Goal: Task Accomplishment & Management: Complete application form

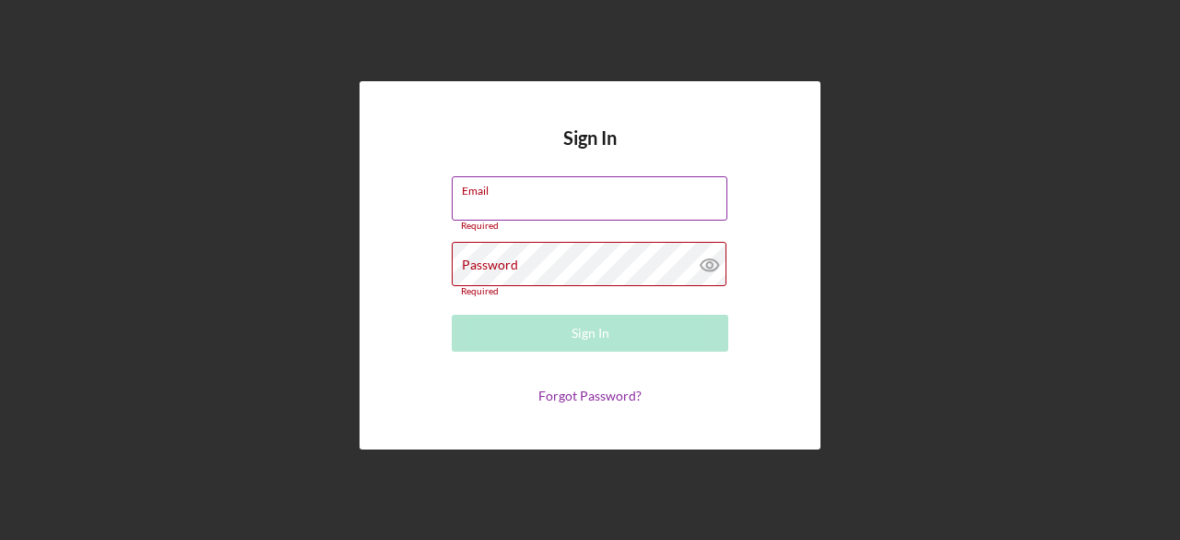
click at [585, 207] on input "Email" at bounding box center [590, 198] width 276 height 44
click at [566, 206] on input "[PERSON_NAME]" at bounding box center [590, 198] width 276 height 44
type input "[EMAIL_ADDRESS][DOMAIN_NAME]"
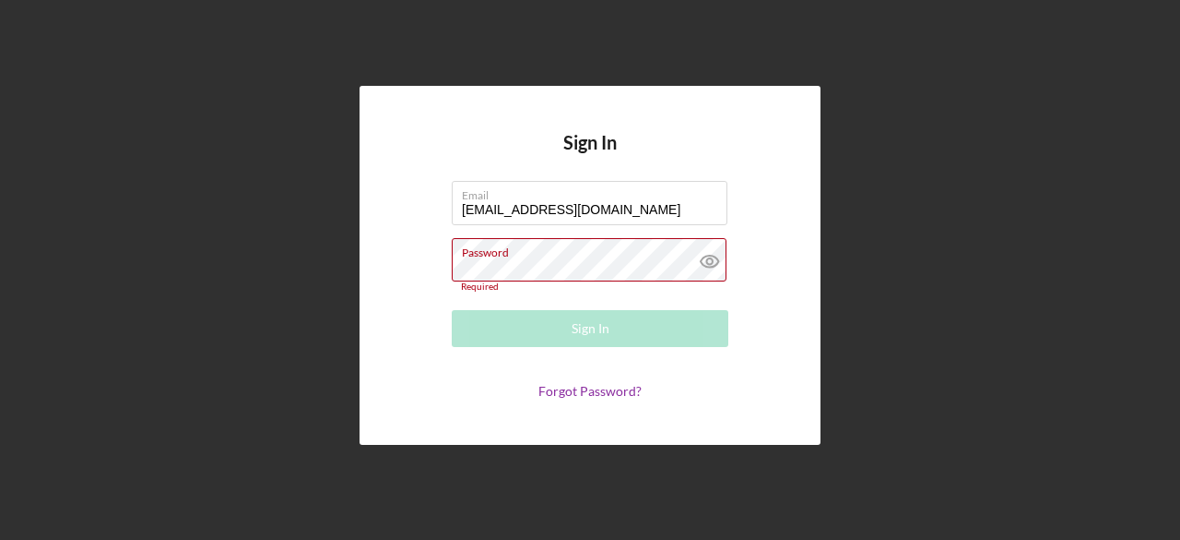
click at [557, 233] on form "Email [EMAIL_ADDRESS][DOMAIN_NAME] Password Required Sign In Forgot Password?" at bounding box center [590, 290] width 369 height 219
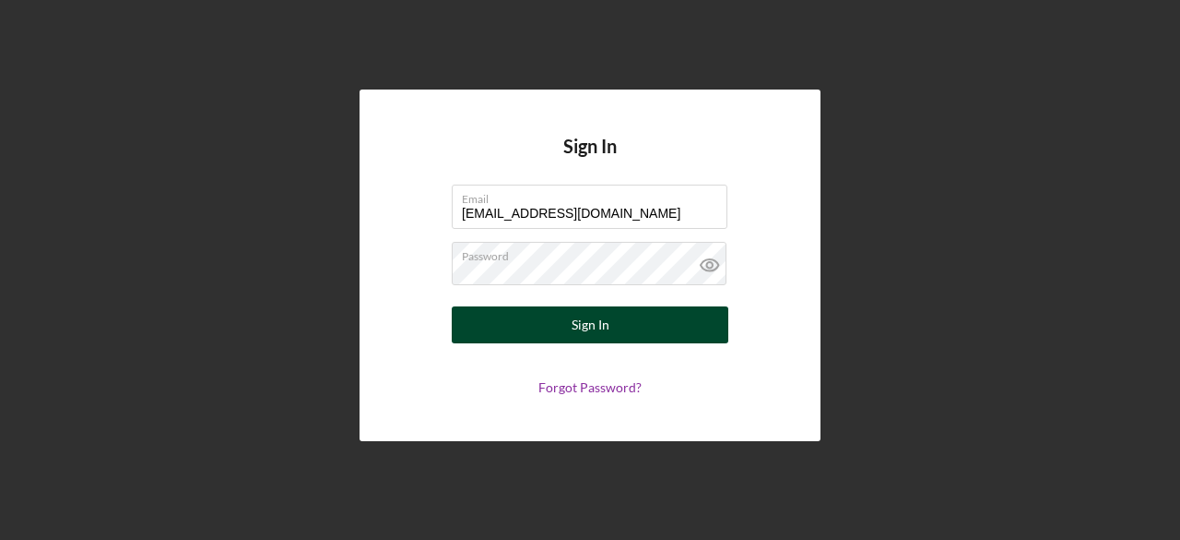
click at [570, 333] on button "Sign In" at bounding box center [590, 324] width 277 height 37
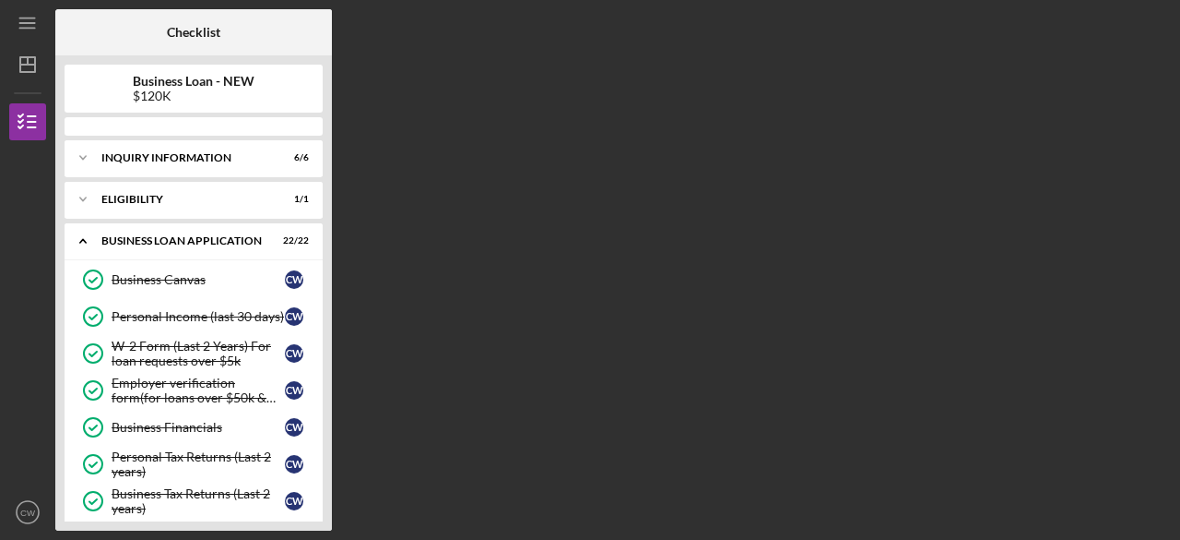
scroll to position [275, 0]
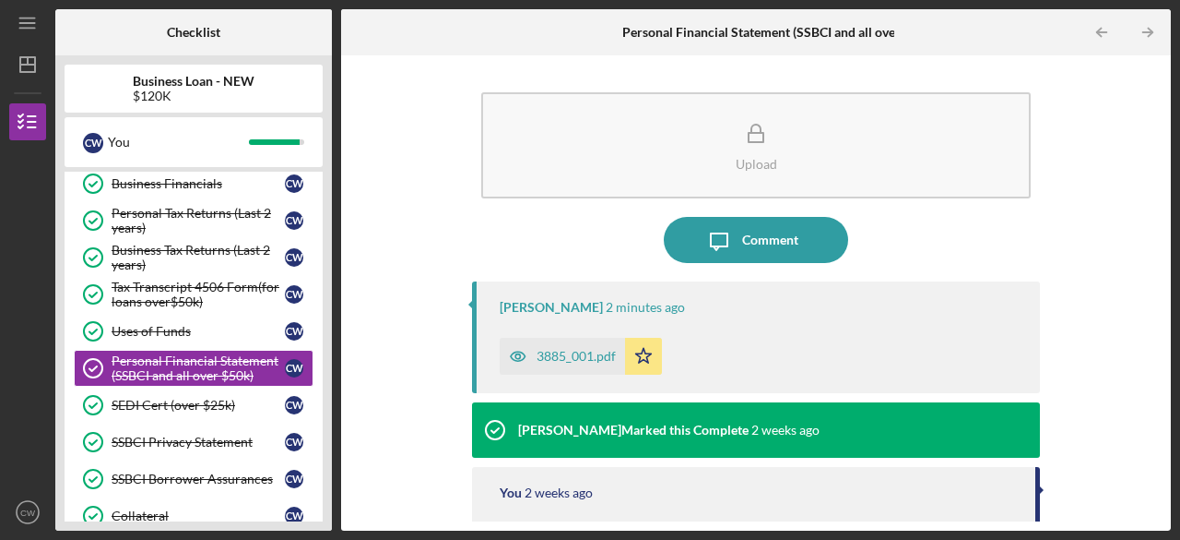
click at [559, 351] on div "3885_001.pdf" at bounding box center [576, 356] width 79 height 15
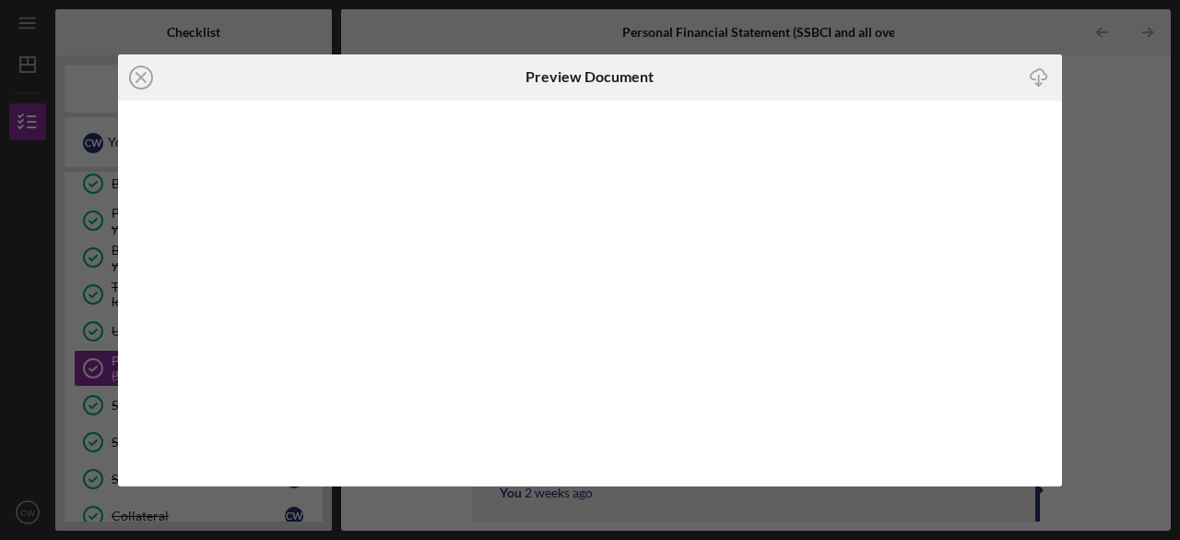
click at [559, 351] on body "Icon/Menu Personal Financial Statement (SSBCI and all over $50k) Personal Finan…" at bounding box center [590, 270] width 1180 height 540
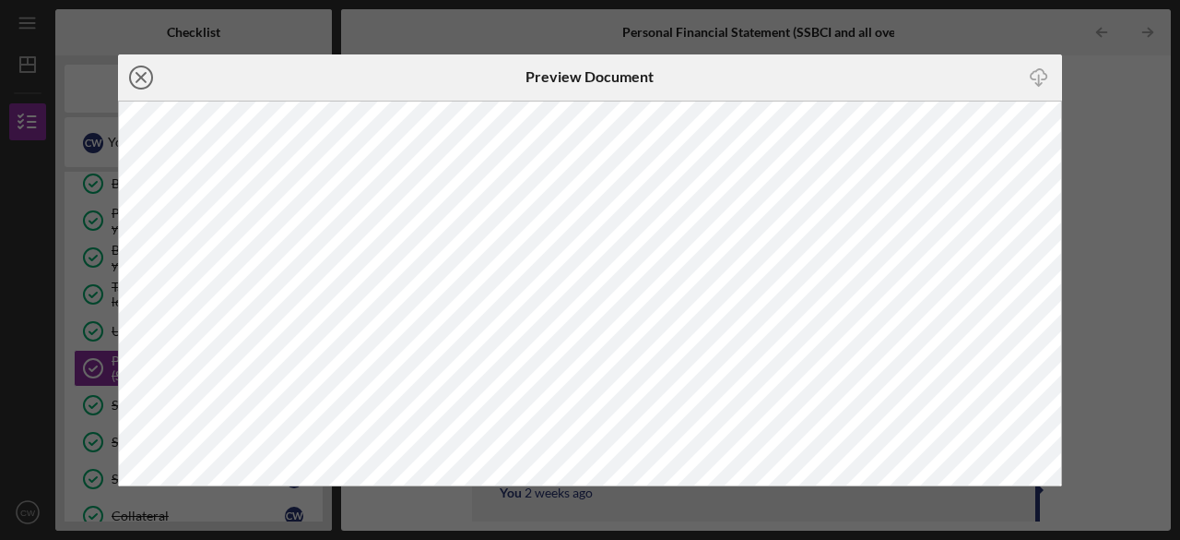
click at [142, 74] on icon "Icon/Close" at bounding box center [141, 77] width 46 height 46
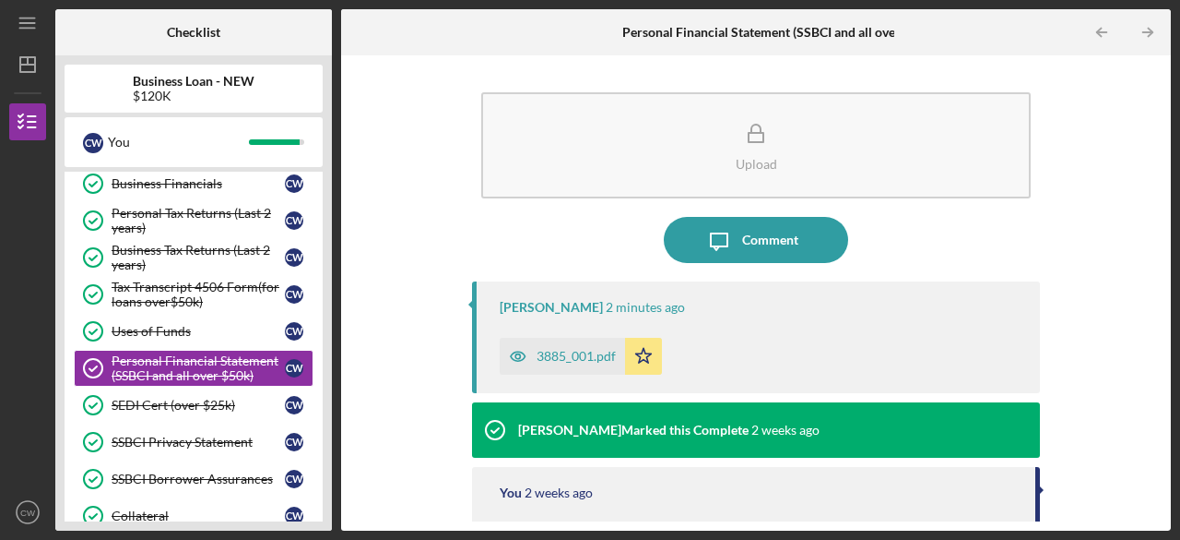
click at [1163, 427] on div "Upload Icon/Message Comment [PERSON_NAME] 2 minutes ago 3885_001.pdf Icon/Star …" at bounding box center [756, 292] width 830 height 475
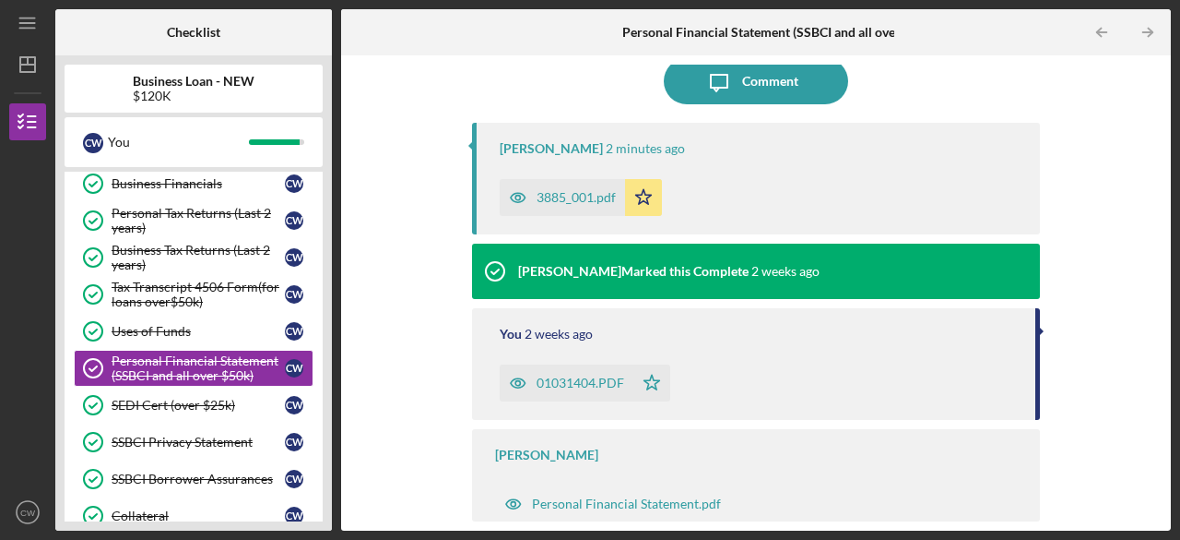
drag, startPoint x: 199, startPoint y: 29, endPoint x: 196, endPoint y: 16, distance: 13.2
click at [196, 16] on div "Checklist" at bounding box center [193, 32] width 53 height 46
click at [106, 82] on div "Business Loan - NEW $120K" at bounding box center [194, 89] width 258 height 30
click at [22, 327] on div at bounding box center [27, 405] width 37 height 177
click at [181, 508] on div "Collateral" at bounding box center [198, 515] width 173 height 15
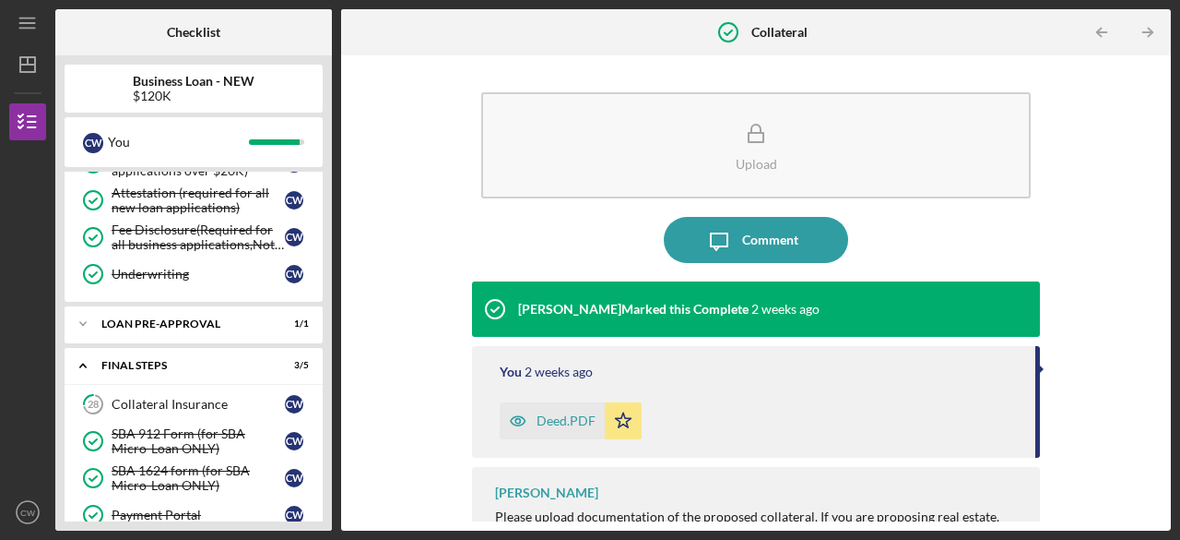
scroll to position [828, 0]
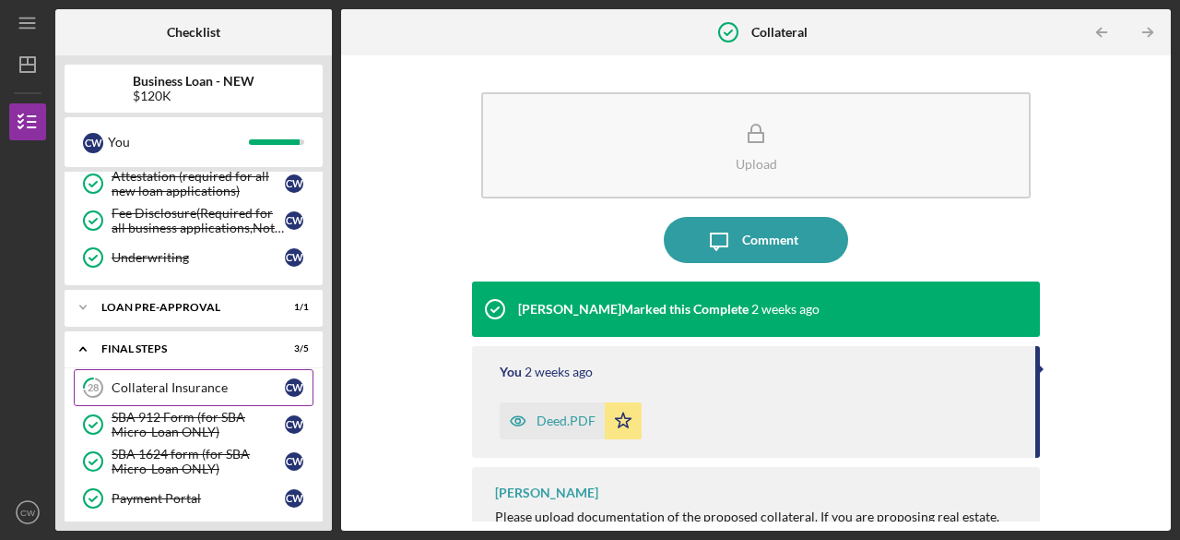
click at [185, 369] on link "28 Collateral Insurance C W" at bounding box center [194, 387] width 240 height 37
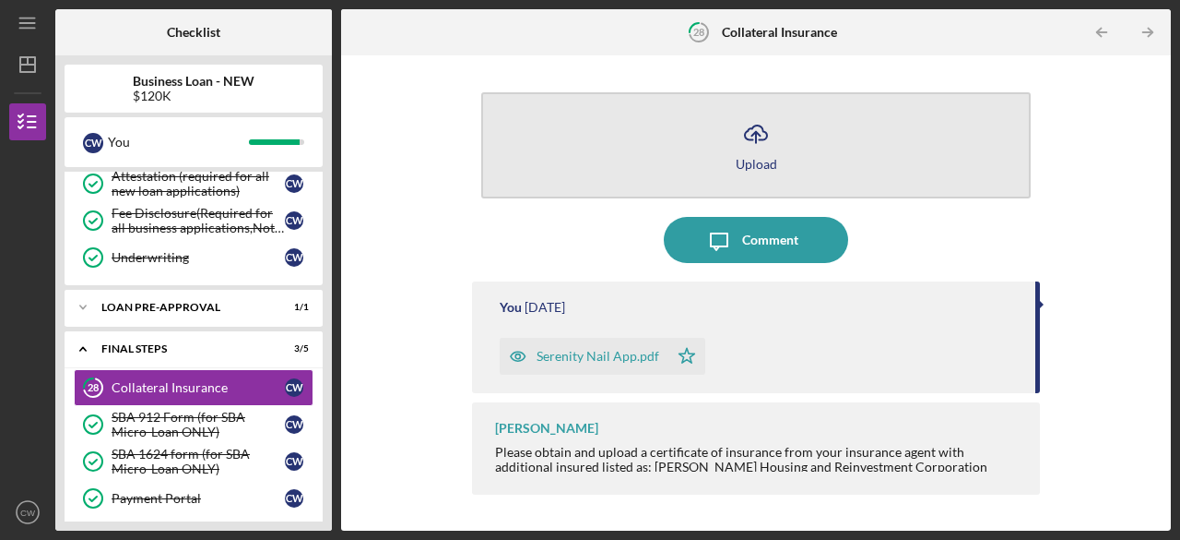
click at [749, 148] on icon "Icon/Upload" at bounding box center [756, 134] width 46 height 46
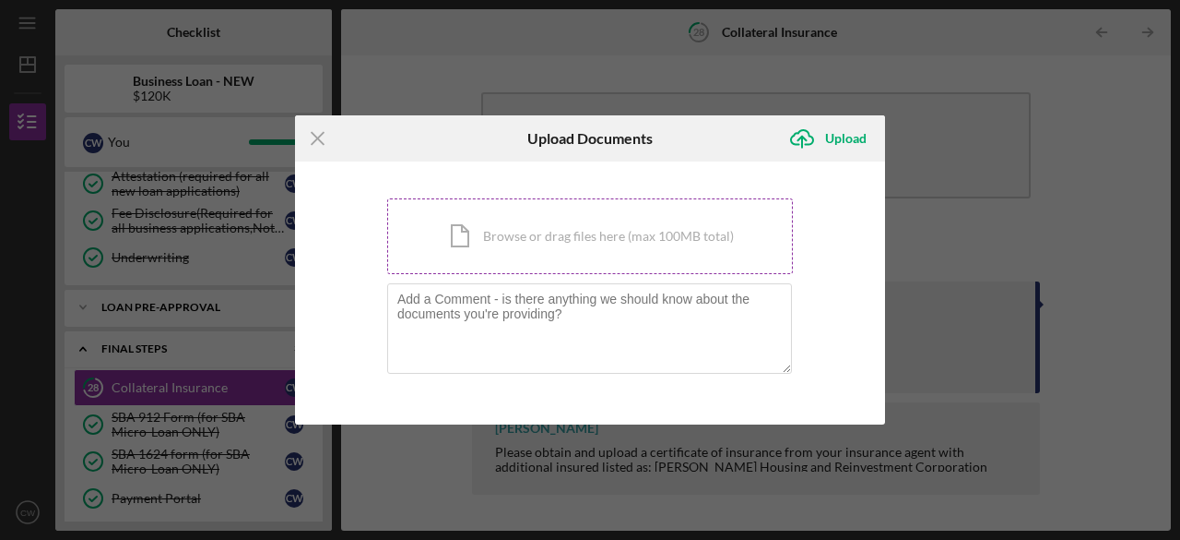
click at [483, 247] on div "Icon/Document Browse or drag files here (max 100MB total) Tap to choose files o…" at bounding box center [590, 236] width 406 height 76
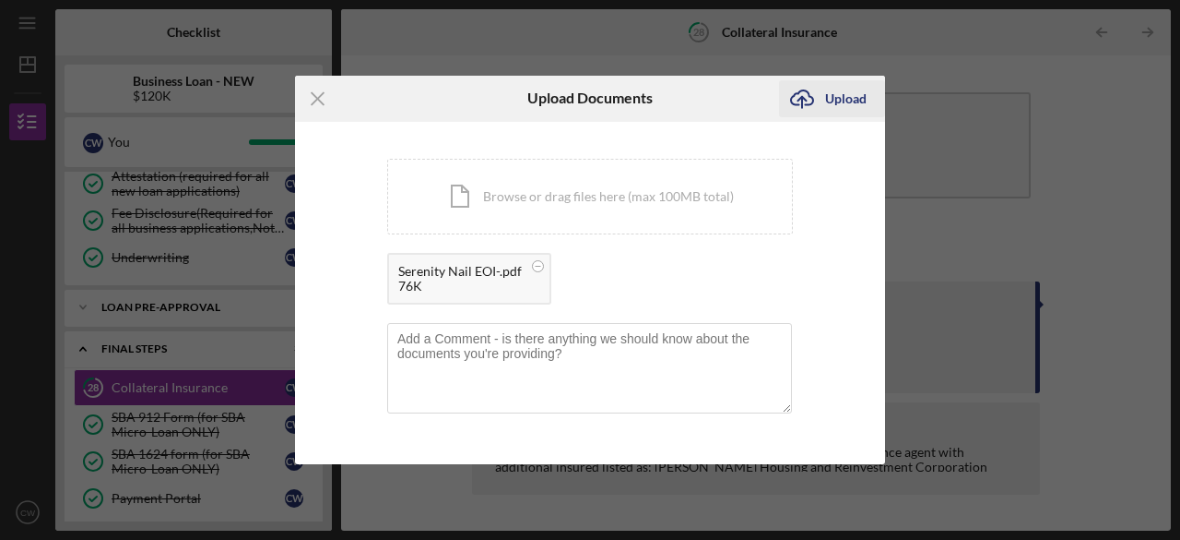
click at [835, 95] on div "Upload" at bounding box center [846, 98] width 42 height 37
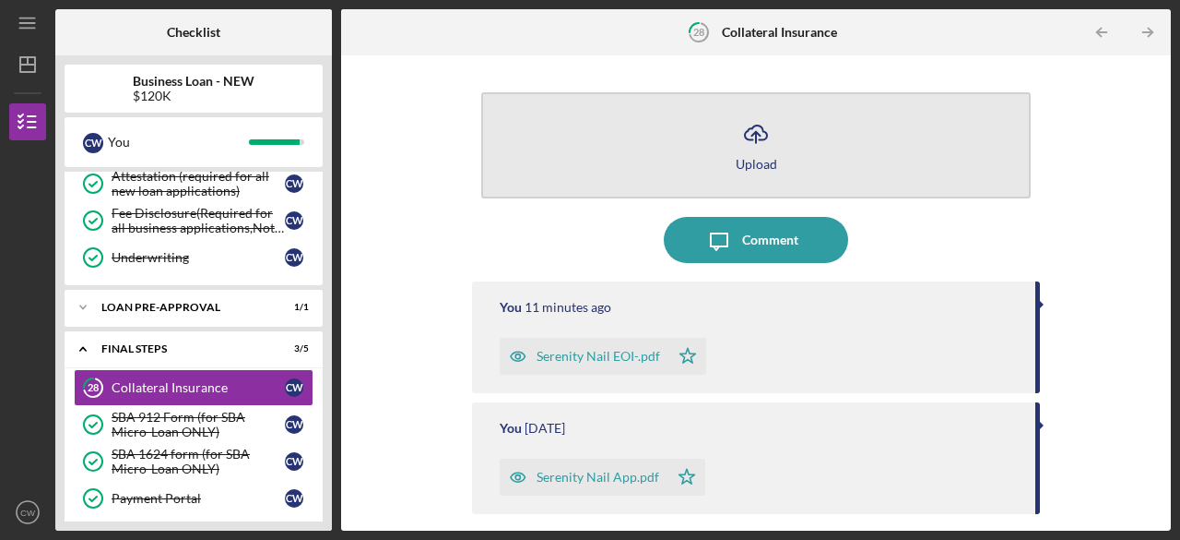
click at [751, 165] on div "Upload" at bounding box center [757, 164] width 42 height 14
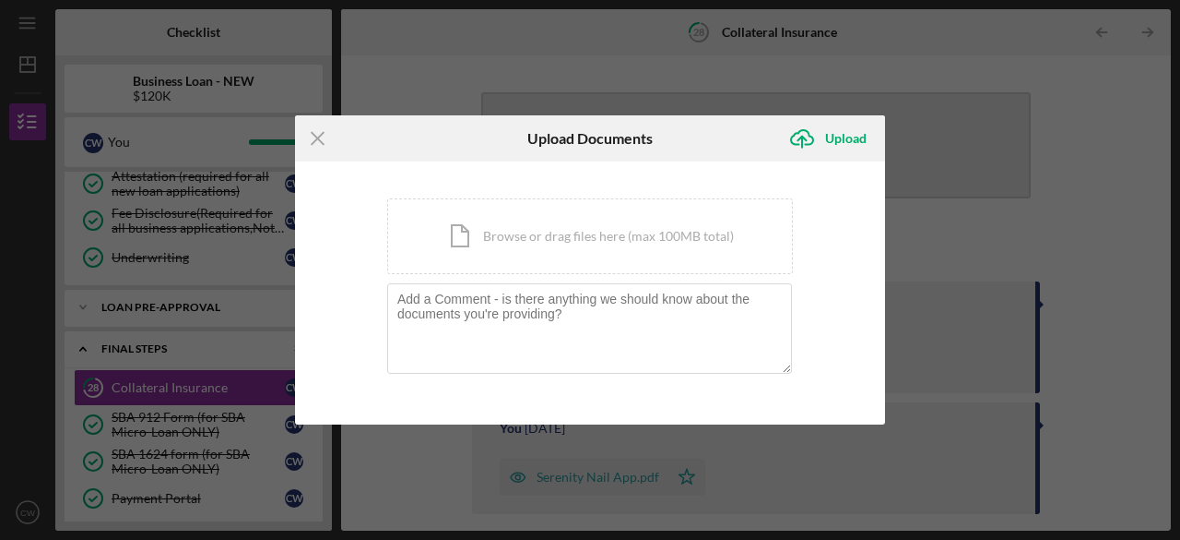
click at [751, 165] on body "Icon/Menu 28 Collateral Insurance Checklist Business Loan - NEW $120K C W You I…" at bounding box center [590, 270] width 1180 height 540
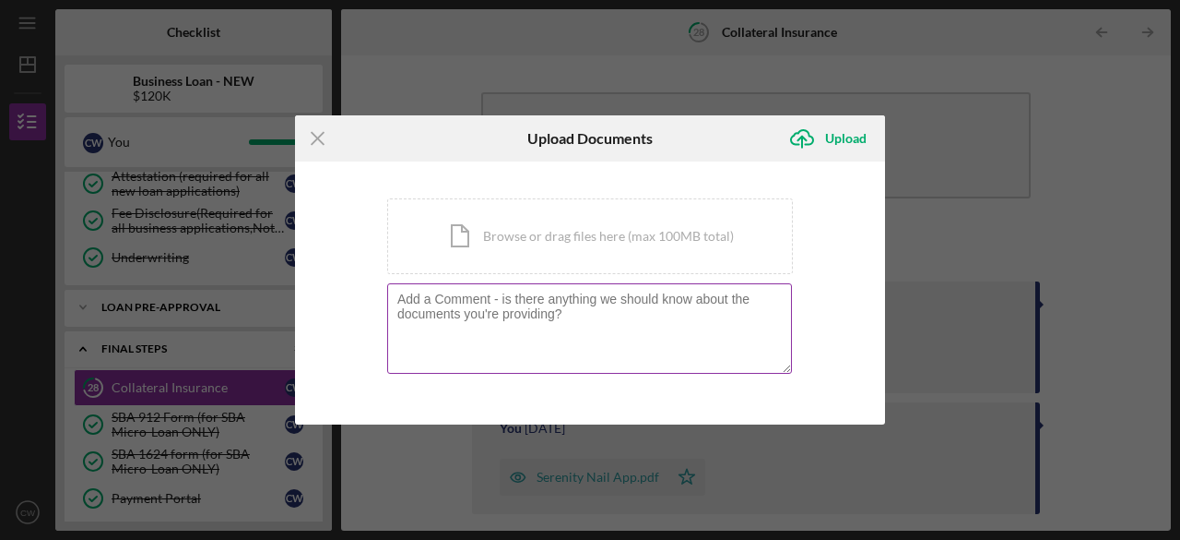
click at [480, 291] on textarea at bounding box center [589, 328] width 405 height 90
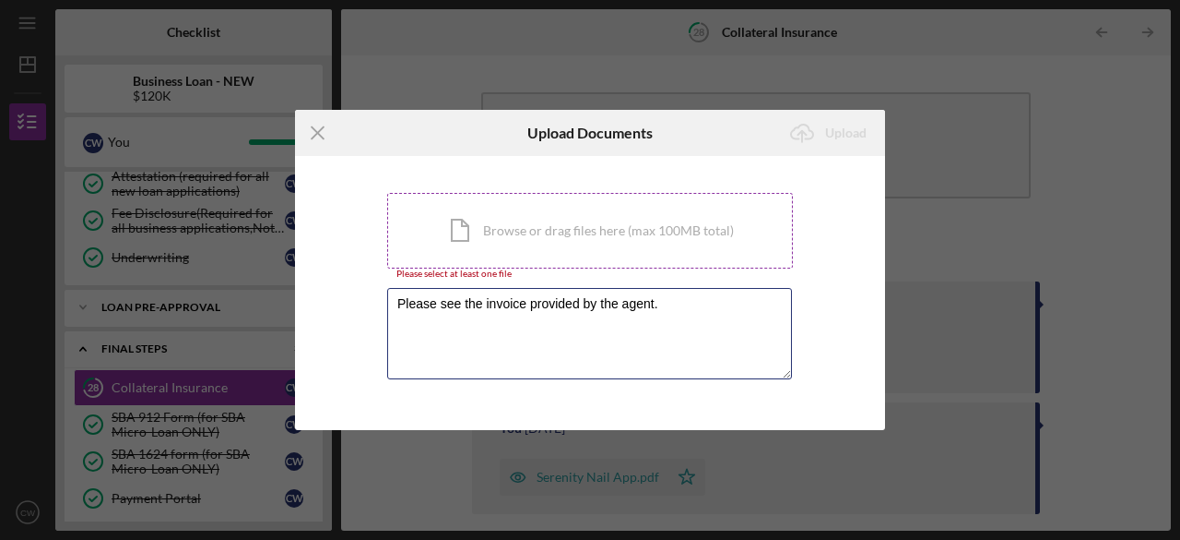
type textarea "Please see the invoice provided by the agent."
click at [502, 231] on div "Icon/Document Browse or drag files here (max 100MB total) Tap to choose files o…" at bounding box center [590, 231] width 406 height 76
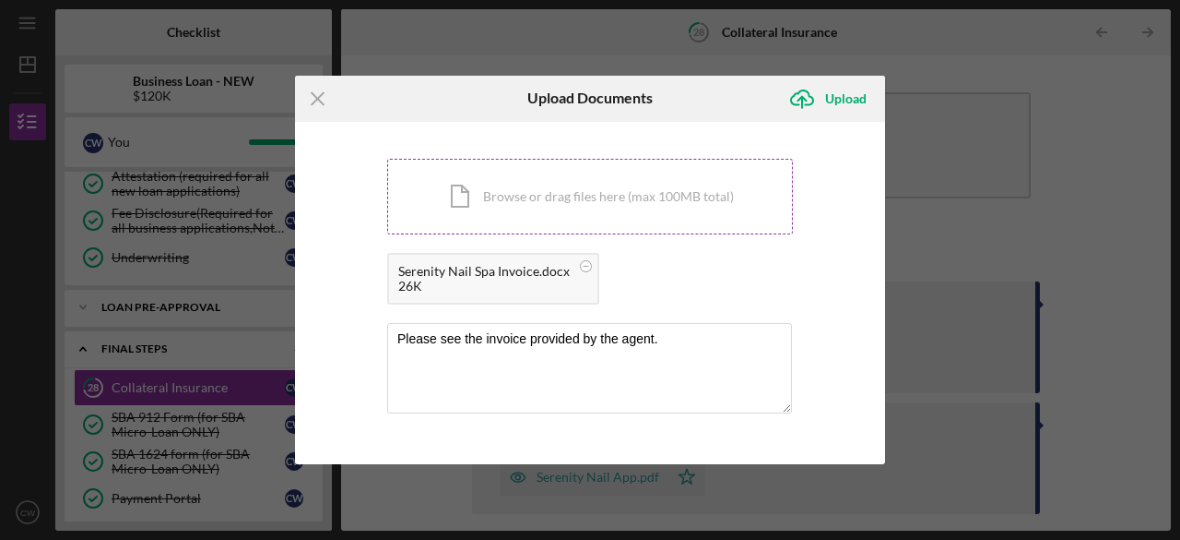
click at [216, 121] on div "Icon/Menu Close Upload Documents Icon/Upload Upload You're uploading documents …" at bounding box center [590, 270] width 1180 height 540
click at [837, 113] on div "Upload" at bounding box center [846, 98] width 42 height 37
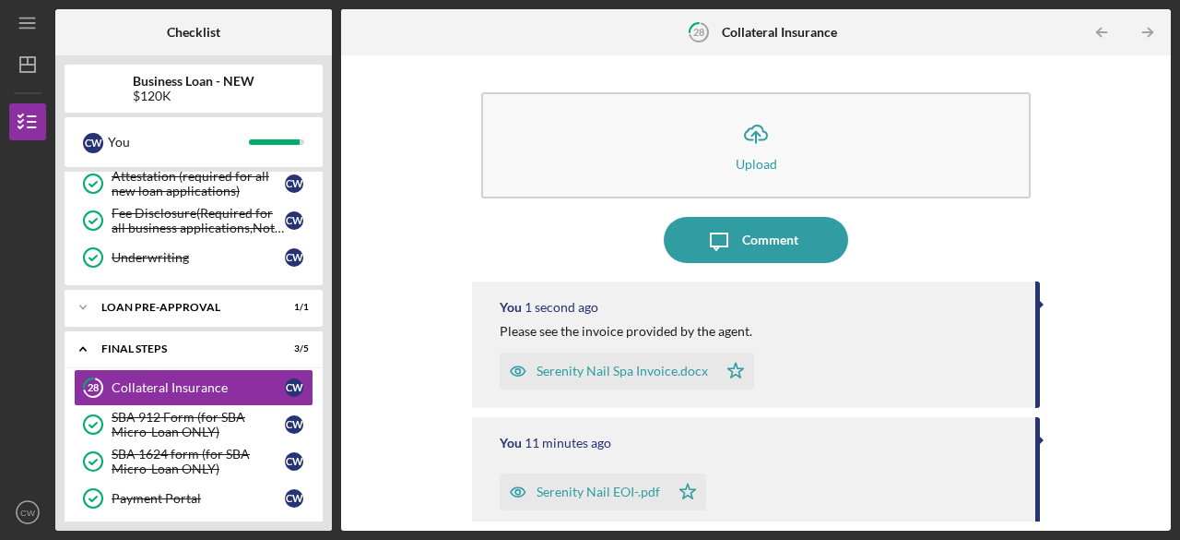
click at [644, 132] on button "Icon/Upload Upload" at bounding box center [756, 145] width 550 height 106
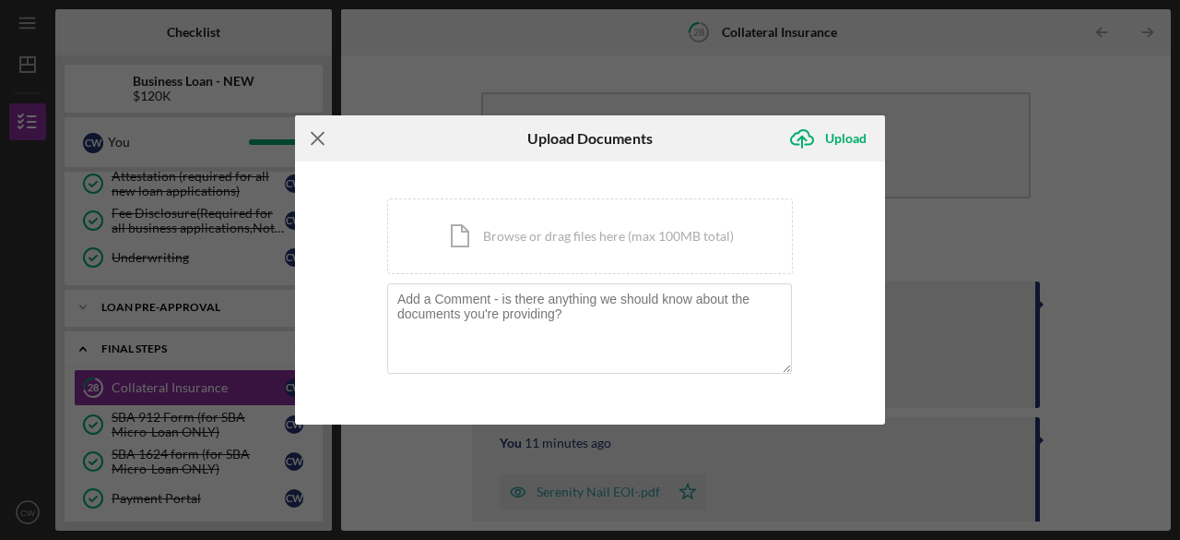
click at [322, 123] on icon "Icon/Menu Close" at bounding box center [318, 138] width 46 height 46
